Goal: Navigation & Orientation: Find specific page/section

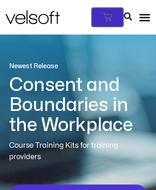
click at [112, 13] on icon at bounding box center [107, 17] width 9 height 9
